Goal: Task Accomplishment & Management: Use online tool/utility

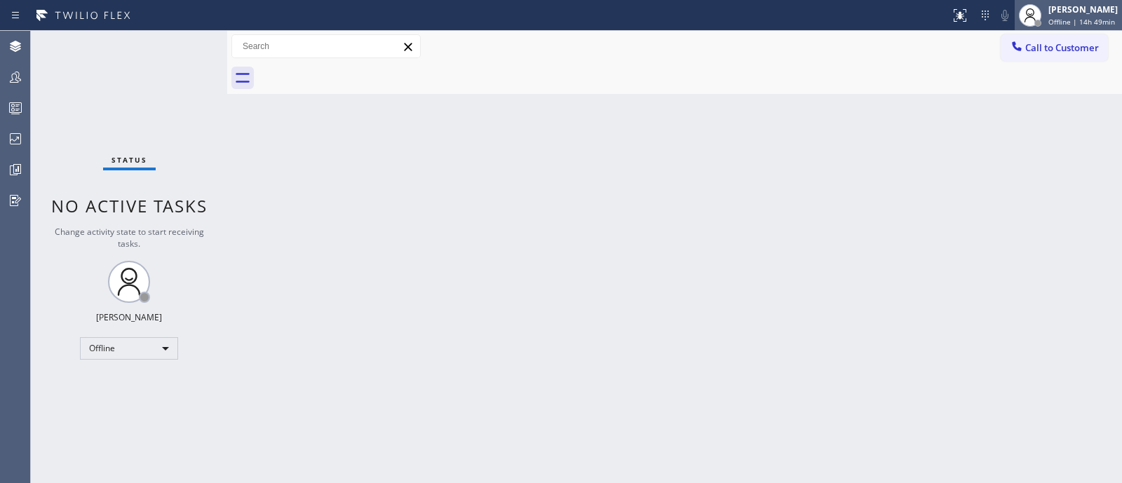
click at [1085, 25] on span "Offline | 14h 49min" at bounding box center [1082, 22] width 67 height 10
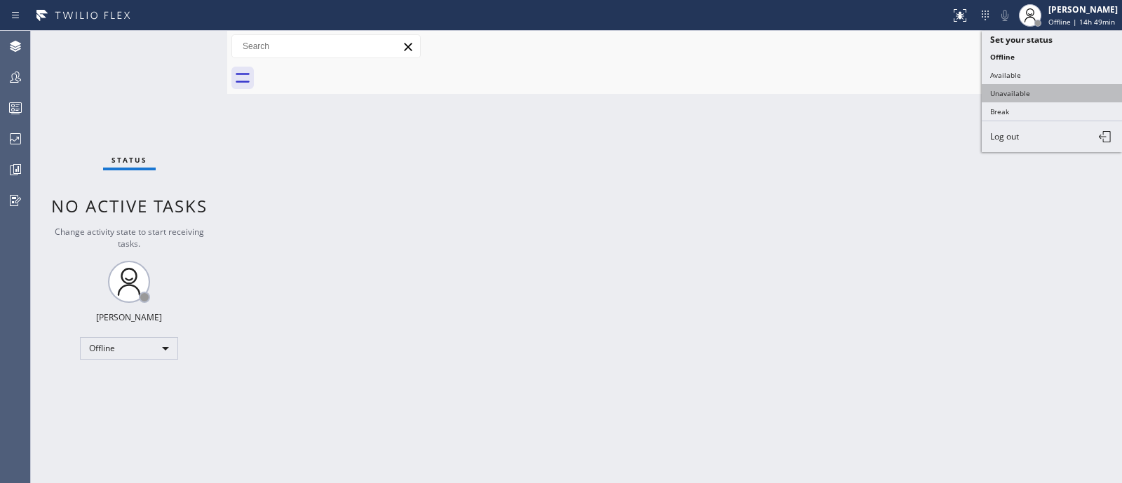
click at [1033, 90] on button "Unavailable" at bounding box center [1052, 93] width 140 height 18
